Goal: Information Seeking & Learning: Learn about a topic

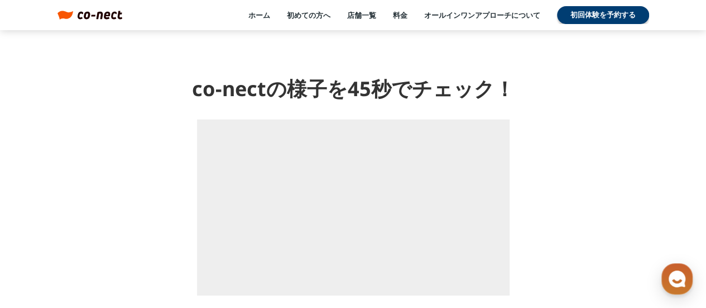
scroll to position [1358, 0]
click at [357, 20] on link "店舗一覧" at bounding box center [361, 15] width 29 height 10
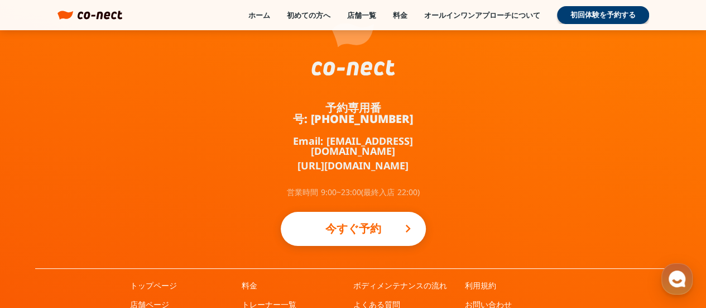
scroll to position [2126, 0]
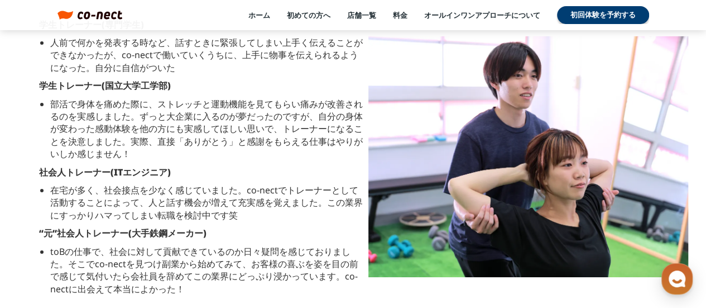
scroll to position [2159, 0]
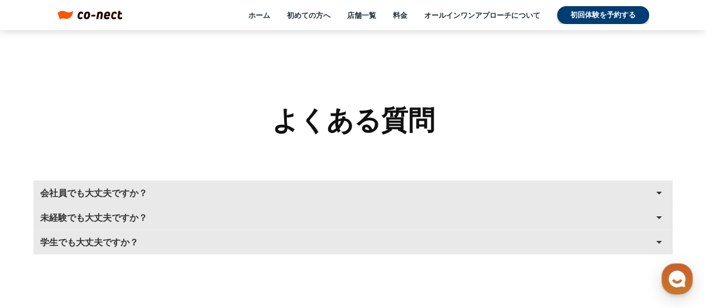
click at [209, 186] on button "会社員でも大丈夫ですか？ arrow_drop_up" at bounding box center [353, 192] width 639 height 25
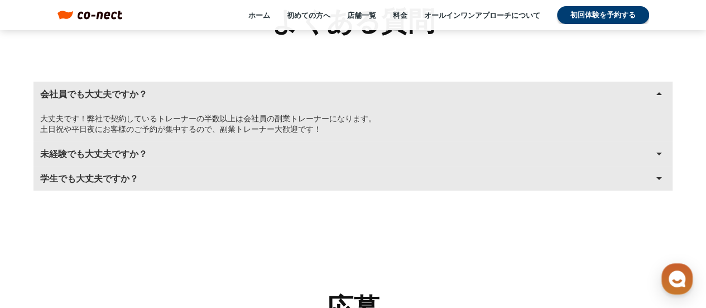
scroll to position [2270, 0]
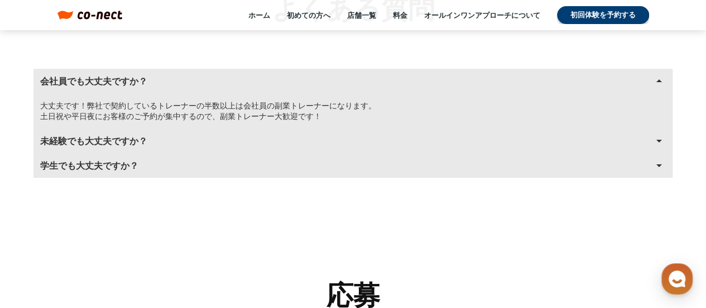
click at [228, 147] on button "未経験でも大丈夫ですか？ arrow_drop_up" at bounding box center [353, 140] width 639 height 25
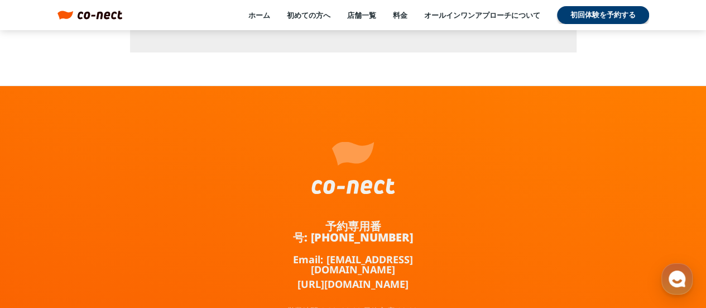
scroll to position [4020, 0]
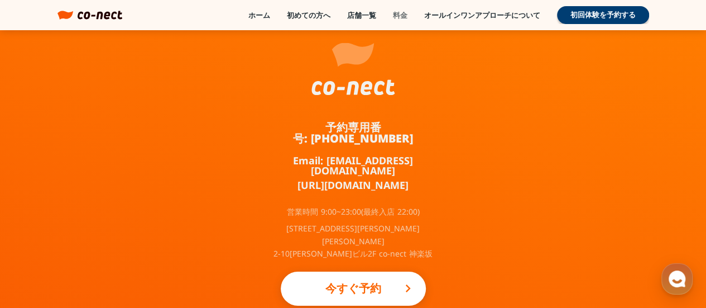
click at [393, 13] on link "料金" at bounding box center [400, 15] width 15 height 10
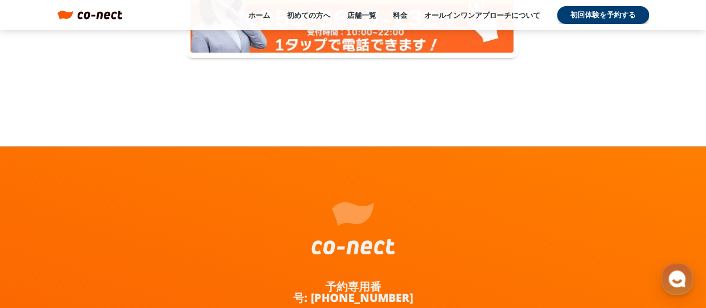
scroll to position [2531, 0]
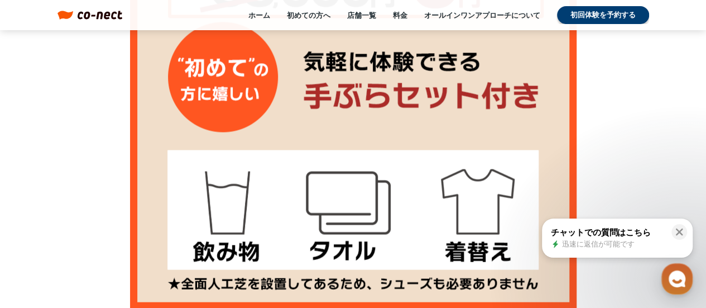
scroll to position [968, 0]
